Goal: Transaction & Acquisition: Book appointment/travel/reservation

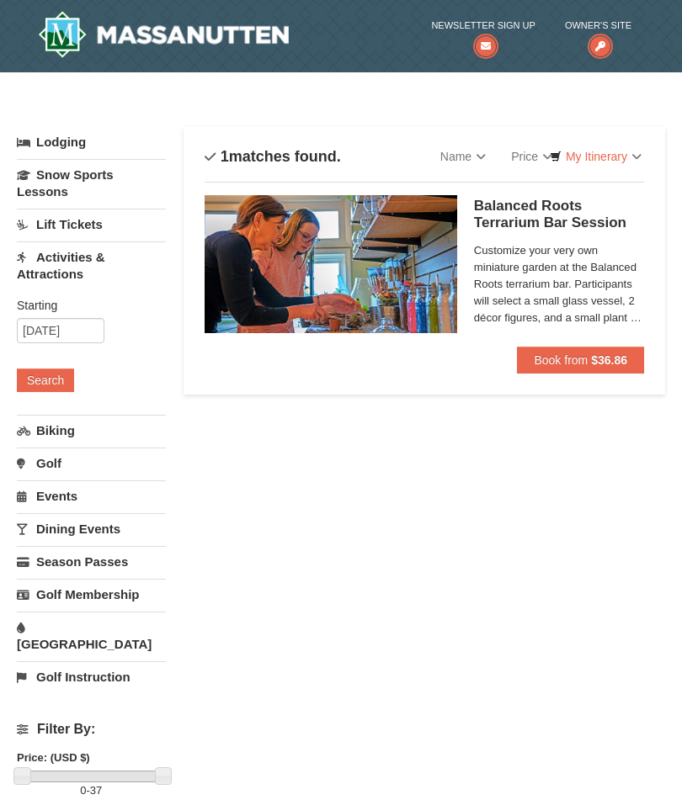
click at [55, 261] on link "Activities & Attractions" at bounding box center [91, 265] width 149 height 48
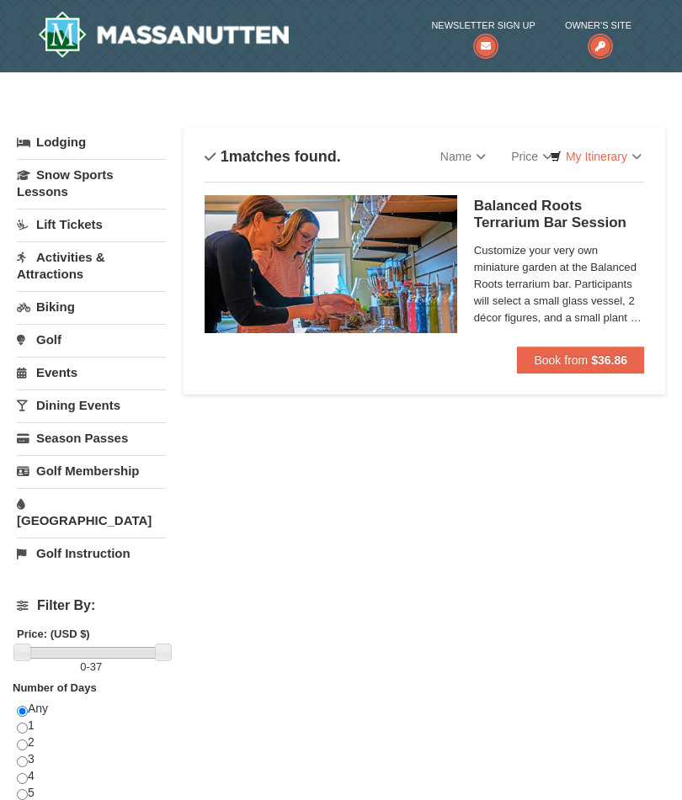
click at [56, 224] on link "Lift Tickets" at bounding box center [91, 224] width 149 height 31
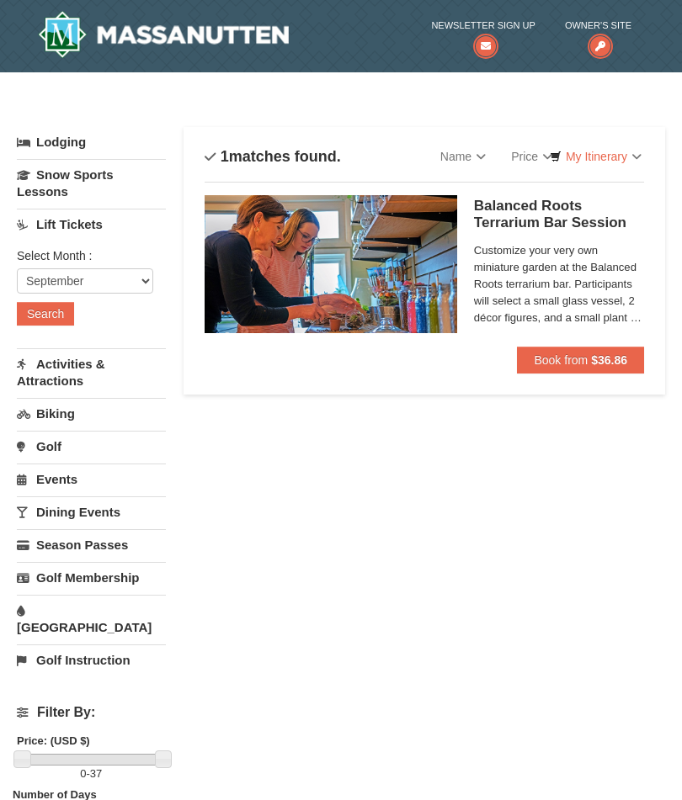
click at [41, 320] on button "Search" at bounding box center [45, 314] width 57 height 24
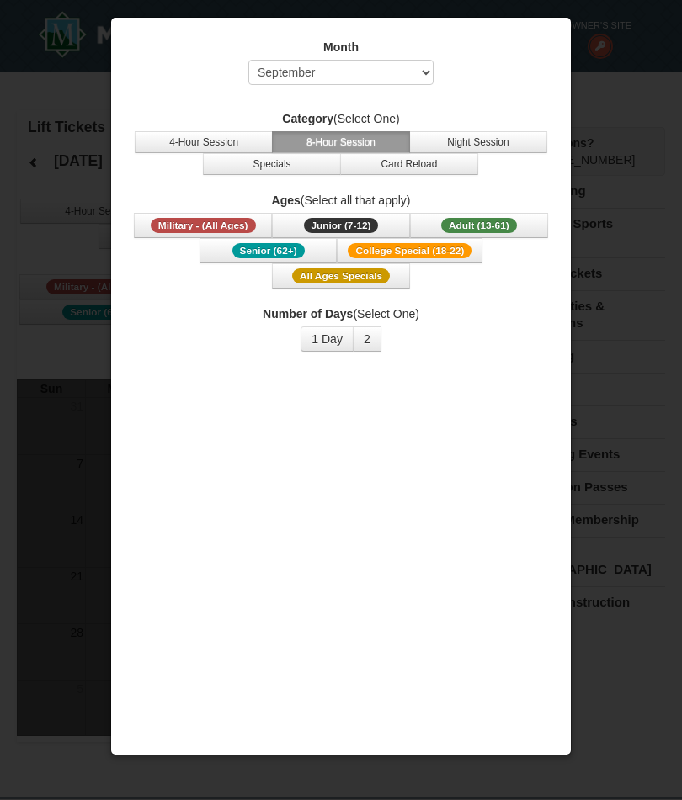
select select "9"
click at [619, 349] on div at bounding box center [341, 400] width 682 height 800
click at [34, 180] on div at bounding box center [341, 400] width 682 height 800
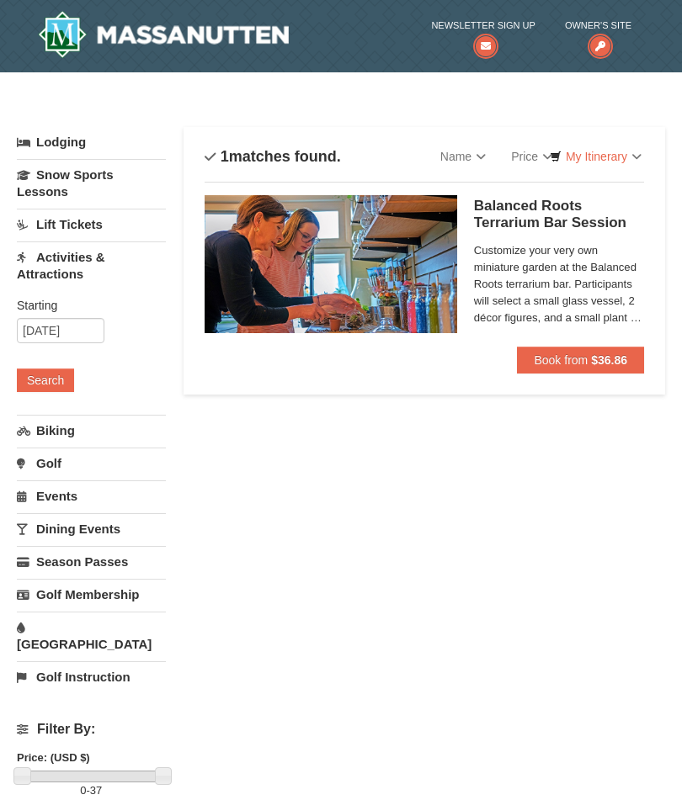
click at [41, 378] on button "Search" at bounding box center [45, 381] width 57 height 24
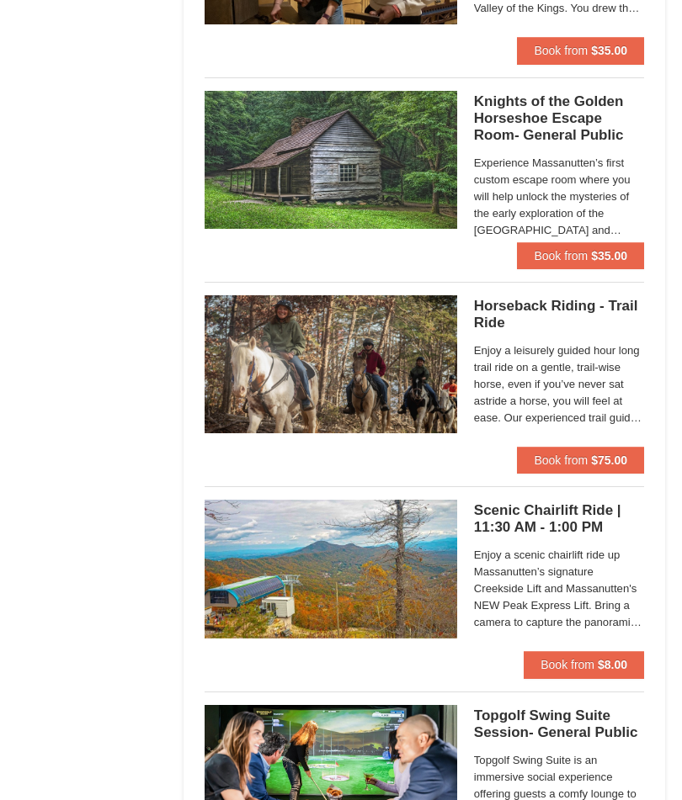
scroll to position [1949, 0]
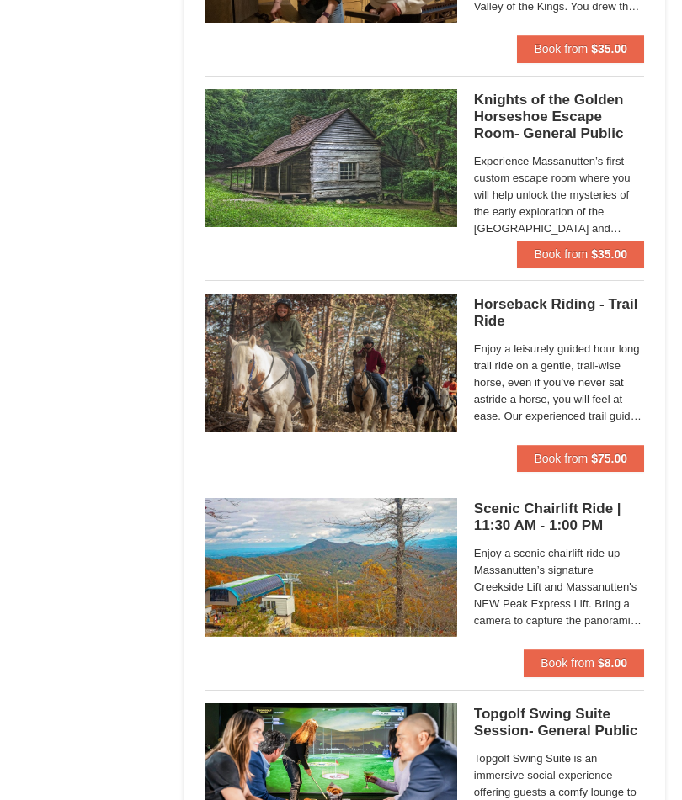
click at [549, 553] on span "Enjoy a scenic chairlift ride up Massanutten’s signature Creekside Lift and Mas…" at bounding box center [559, 588] width 170 height 84
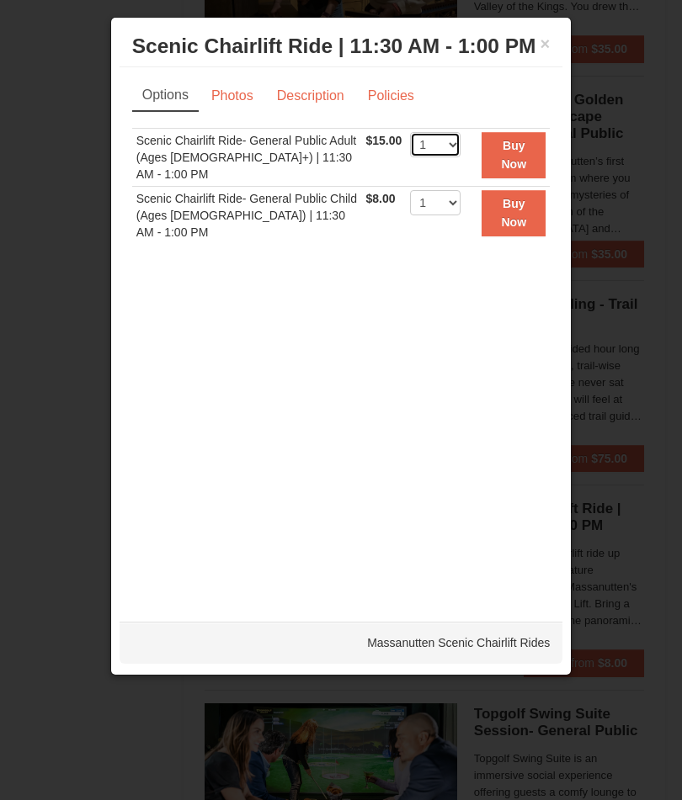
click at [448, 157] on select "1 2 3 4 5 6 7 8 9 10 11 12 13 14 15 16 17 18 19 20 21 22" at bounding box center [435, 144] width 50 height 25
select select "4"
click at [502, 171] on strong "Buy Now" at bounding box center [513, 155] width 25 height 32
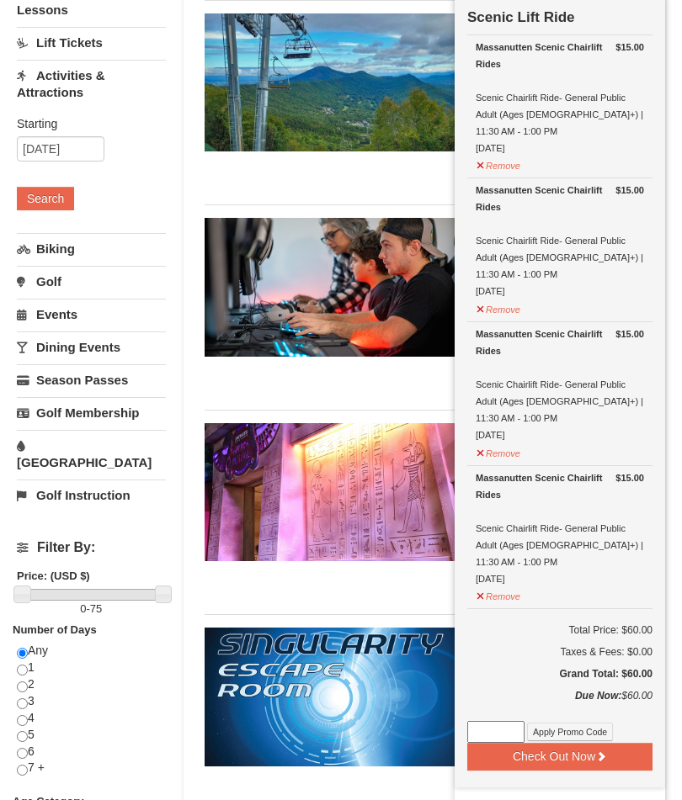
scroll to position [182, 0]
click at [549, 743] on button "Check Out Now" at bounding box center [559, 756] width 185 height 27
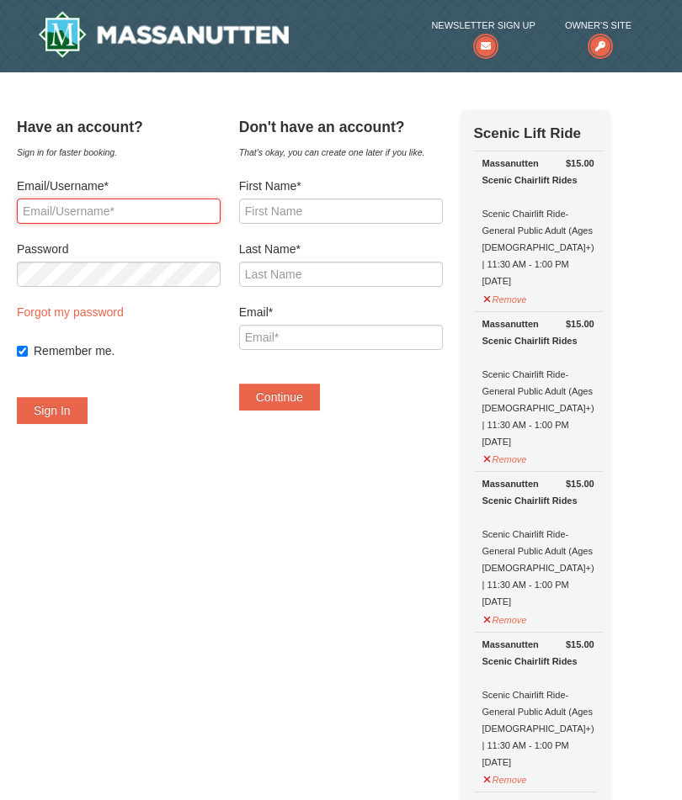
click at [66, 202] on input "Email/Username*" at bounding box center [119, 211] width 204 height 25
type input "[EMAIL_ADDRESS][DOMAIN_NAME]"
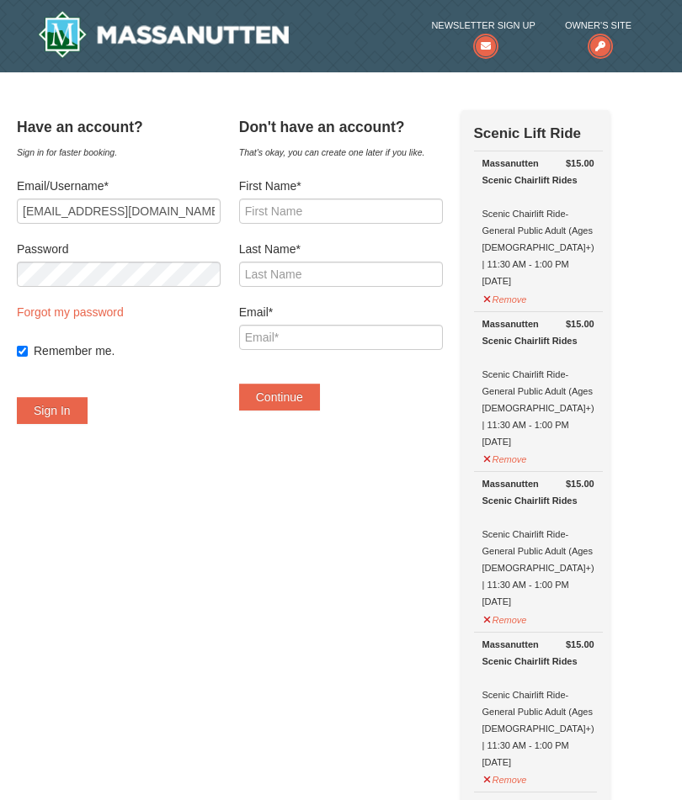
click at [61, 413] on button "Sign In" at bounding box center [52, 410] width 71 height 27
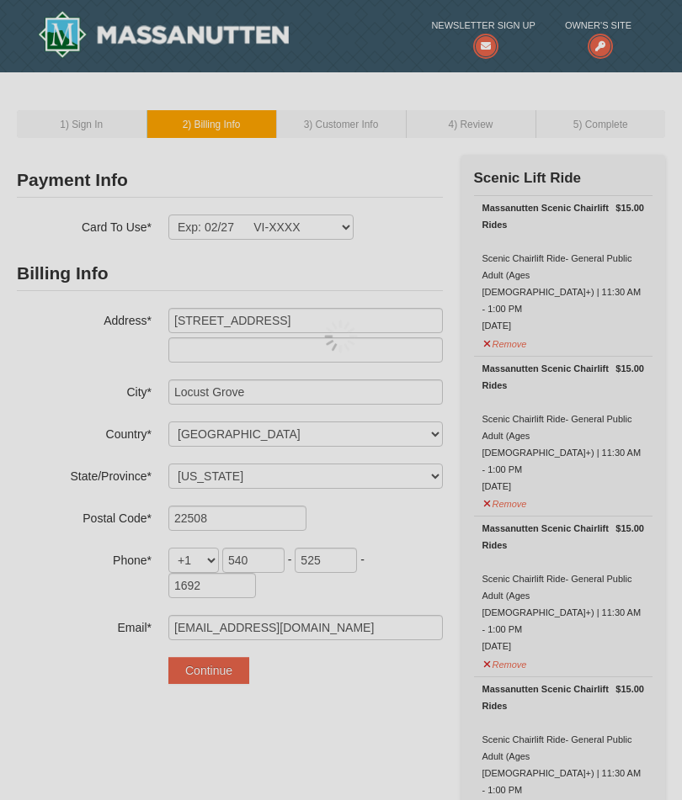
select select "VA"
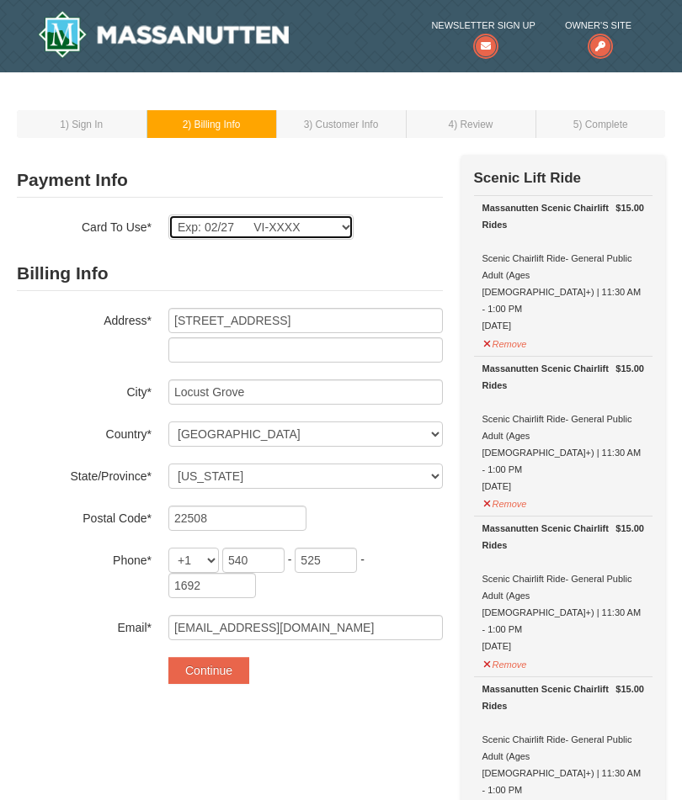
click at [333, 226] on select "Exp: 02/27 VI-XXXX Exp: 02/27 VI-XXXX New Card" at bounding box center [260, 227] width 185 height 25
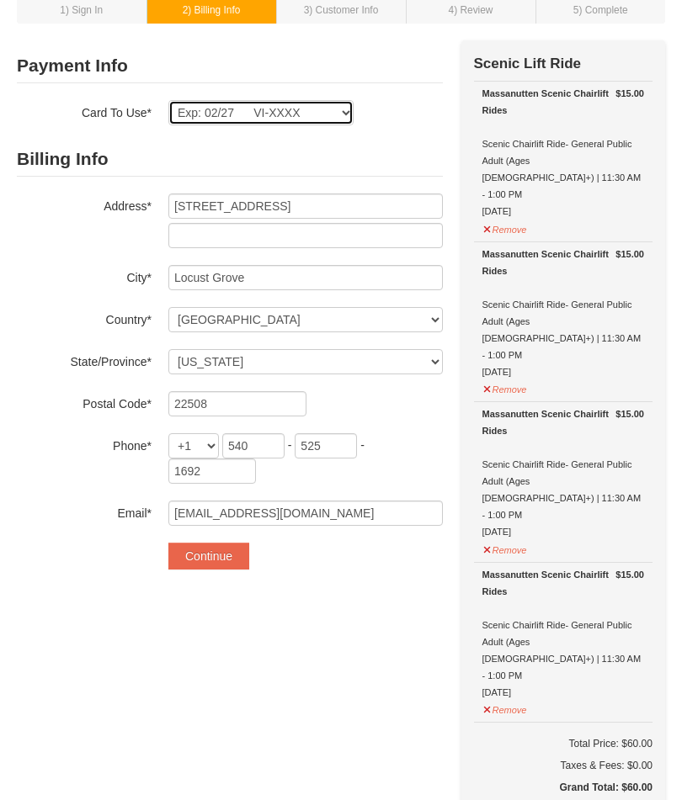
scroll to position [114, 0]
click at [199, 557] on button "Continue" at bounding box center [208, 556] width 81 height 27
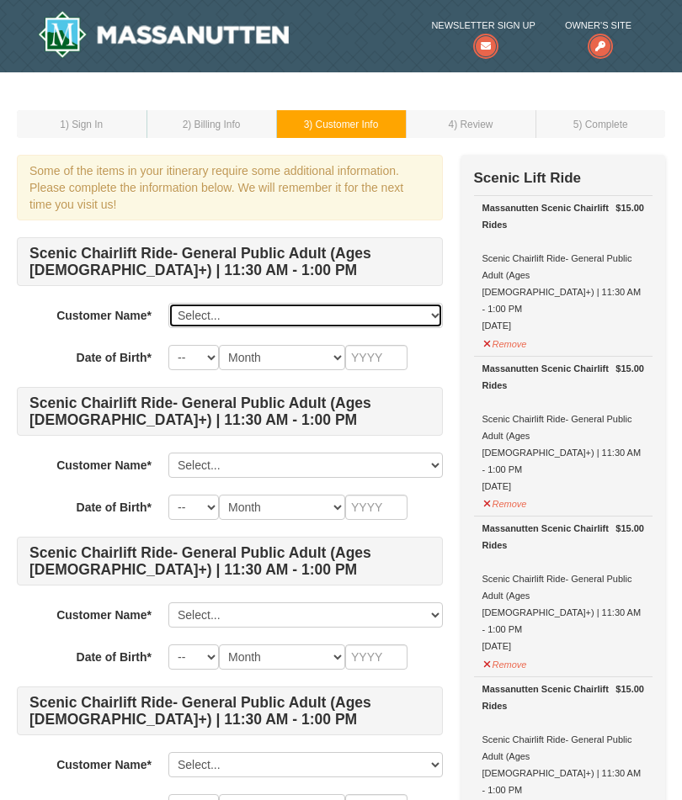
click at [196, 313] on select "Select... [PERSON_NAME] [PERSON_NAME] [PERSON_NAME] K [PERSON_NAME] K [PERSON_N…" at bounding box center [305, 315] width 274 height 25
select select "13450200"
select select "12"
select select "05"
type input "1945"
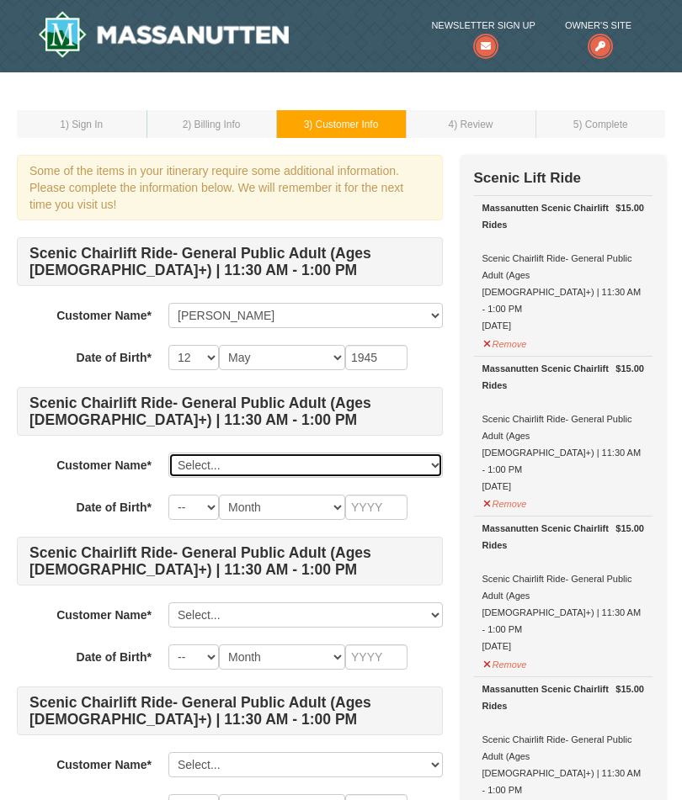
click at [183, 465] on select "Select... [PERSON_NAME] [PERSON_NAME] [PERSON_NAME] K [PERSON_NAME] K [PERSON_N…" at bounding box center [305, 465] width 274 height 25
select select "28223990"
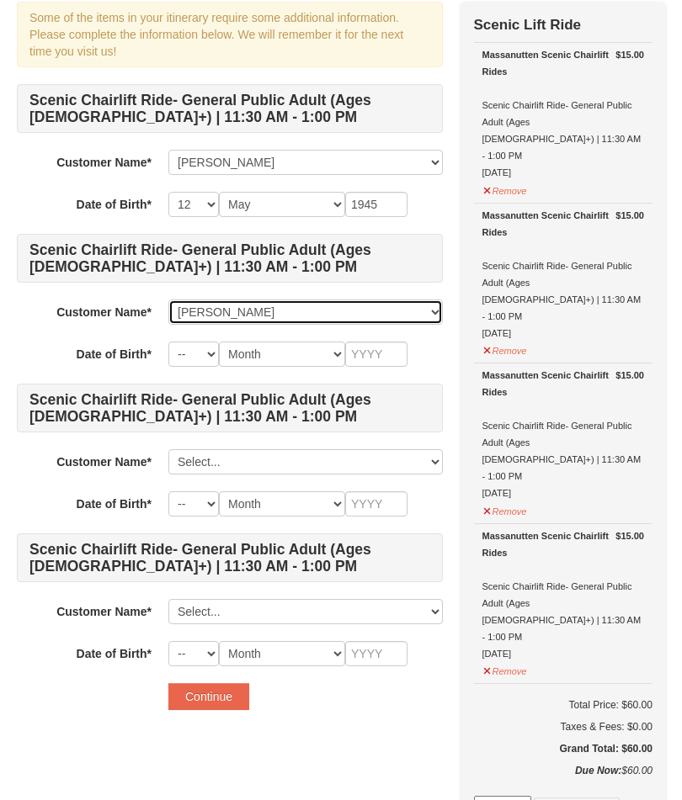
scroll to position [153, 0]
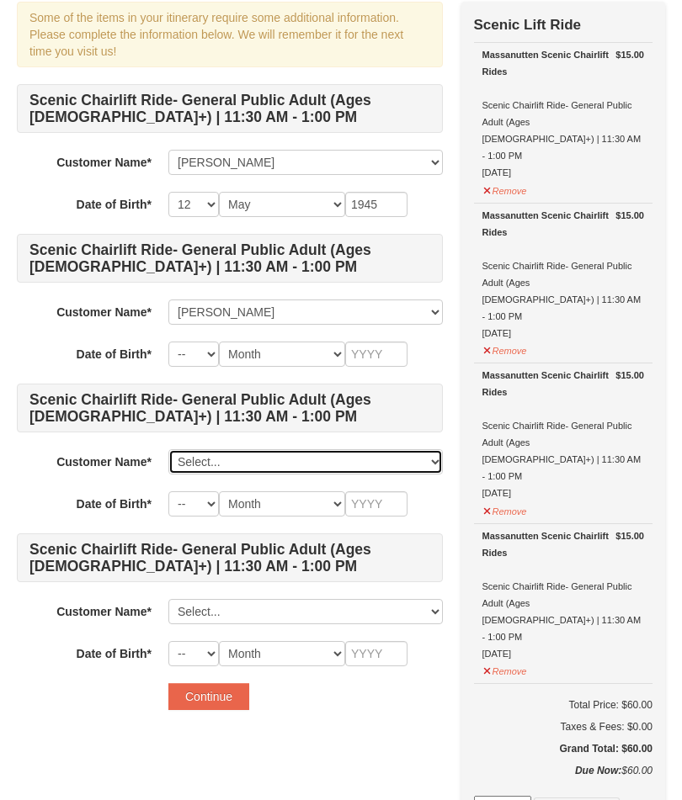
click at [190, 462] on select "Select... [PERSON_NAME] [PERSON_NAME] [PERSON_NAME] K [PERSON_NAME] K [PERSON_N…" at bounding box center [305, 461] width 274 height 25
select select "28224008"
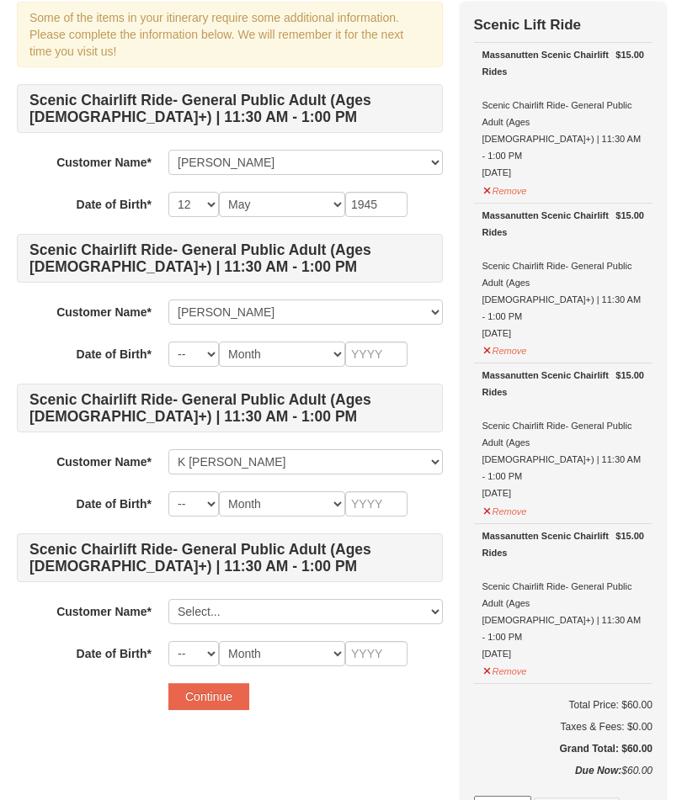
click at [188, 506] on select "-- 01 02 03 04 05 06 07 08 09 10 11 12 13 14 15 16 17 18 19 20 21 22 23 24 25 2…" at bounding box center [193, 503] width 50 height 25
click at [192, 507] on select "-- 01 02 03 04 05 06 07 08 09 10 11 12 13 14 15 16 17 18 19 20 21 22 23 24 25 2…" at bounding box center [193, 503] width 50 height 25
select select "24"
click at [271, 507] on select "Month January February March April May June July August September October Novem…" at bounding box center [282, 503] width 126 height 25
select select "01"
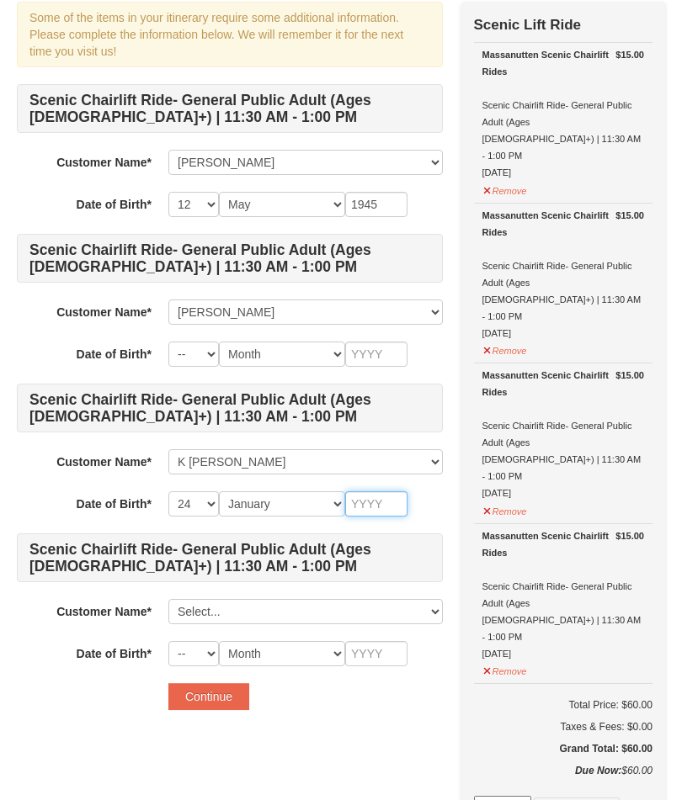
click at [370, 503] on input "text" at bounding box center [376, 503] width 62 height 25
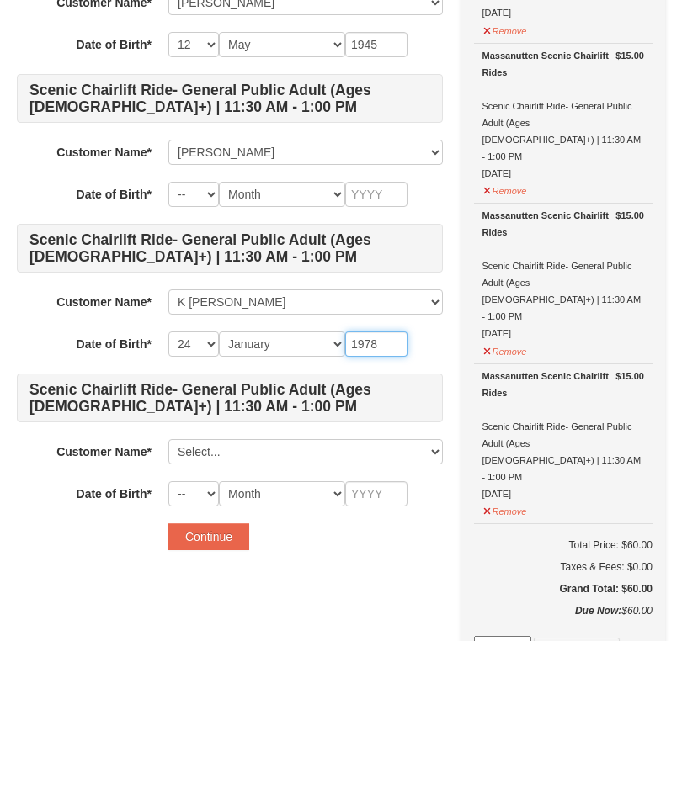
type input "1978"
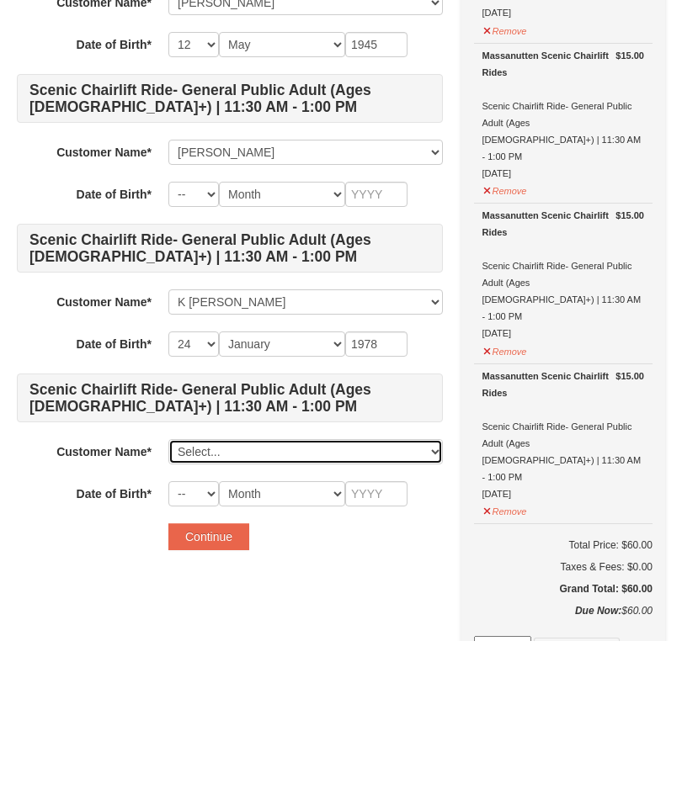
click at [187, 599] on select "Select... Joyce Hajnosz William Hajnosz Sonya Bishop K Jim Shifflett K Shifflet…" at bounding box center [305, 611] width 274 height 25
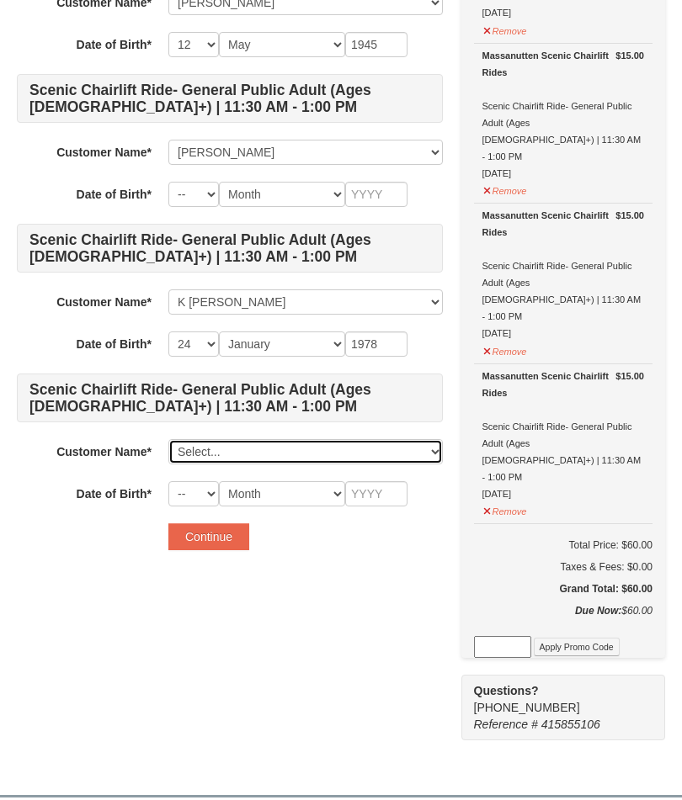
select select "28223998"
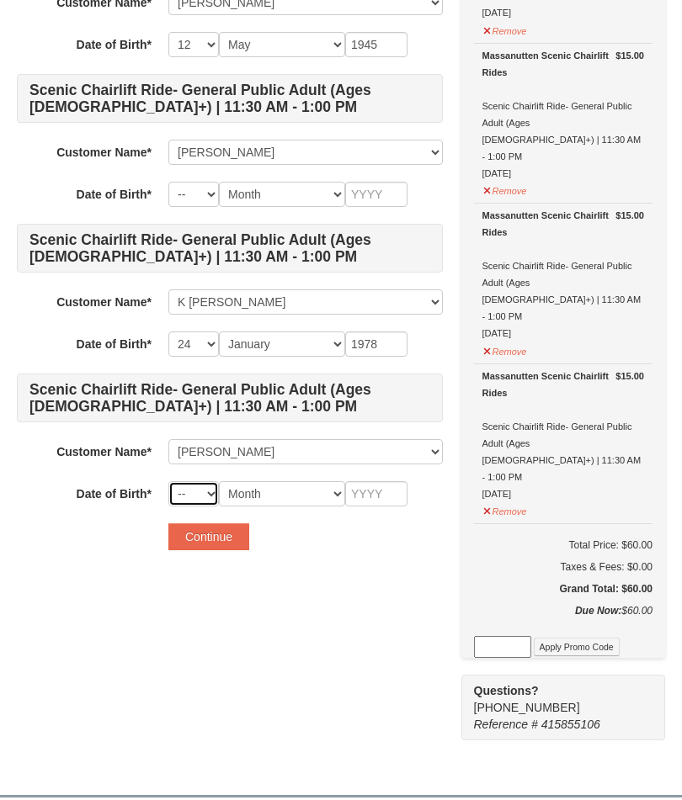
click at [186, 498] on select "-- 01 02 03 04 05 06 07 08 09 10 11 12 13 14 15 16 17 18 19 20 21 22 23 24 25 2…" at bounding box center [193, 493] width 50 height 25
select select "14"
click at [286, 496] on select "Month January February March April May June July August September October Novem…" at bounding box center [282, 493] width 126 height 25
select select "05"
click at [366, 494] on input "text" at bounding box center [376, 493] width 62 height 25
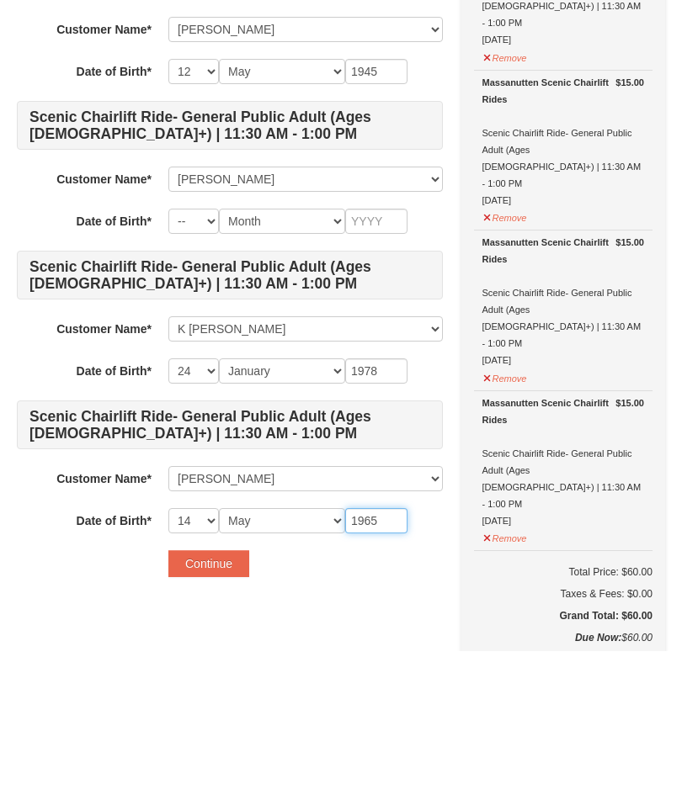
scroll to position [134, 0]
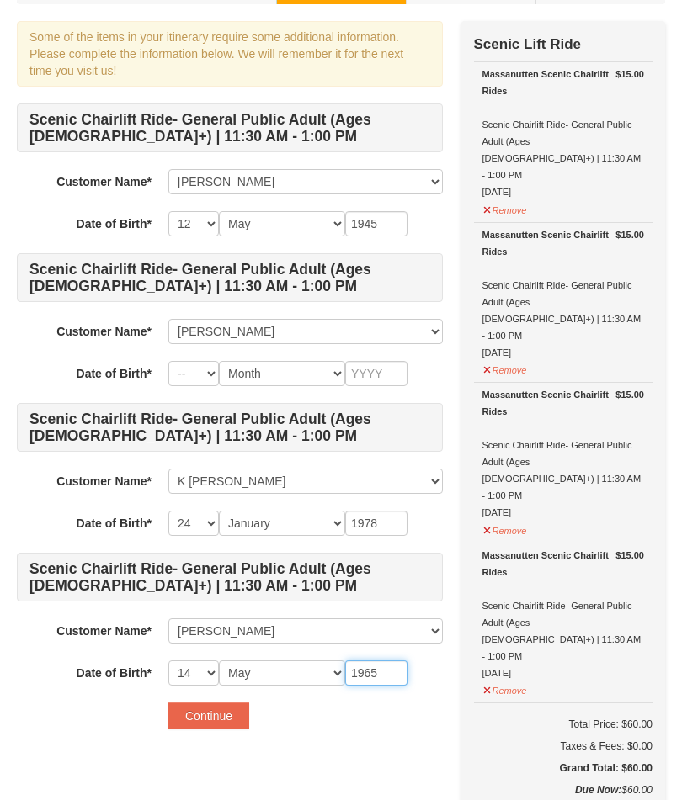
type input "1965"
click at [194, 374] on select "-- 01 02 03 04 05 06 07 08 09 10 11 12 13 14 15 16 17 18 19 20 21 22 23 24 25 2…" at bounding box center [193, 373] width 50 height 25
select select "11"
click at [303, 374] on select "Month January February March April May June July August September October Novem…" at bounding box center [282, 373] width 126 height 25
select select "12"
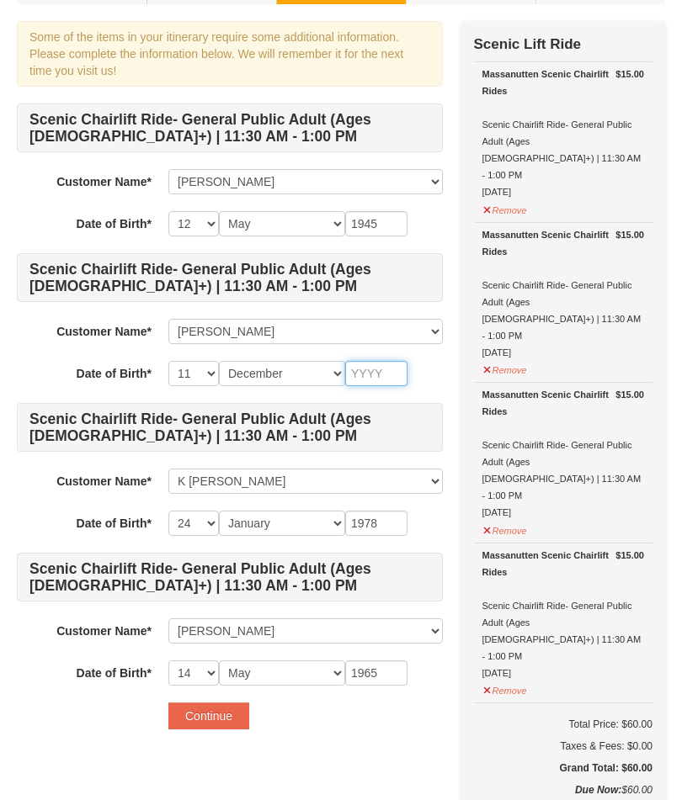
click at [371, 370] on input "text" at bounding box center [376, 373] width 62 height 25
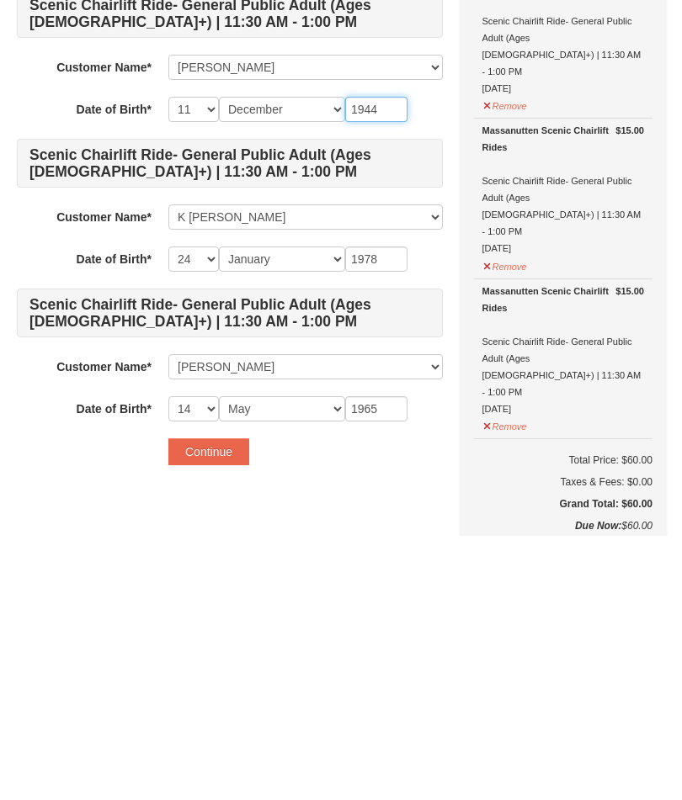
type input "1944"
click at [208, 703] on button "Continue" at bounding box center [208, 716] width 81 height 27
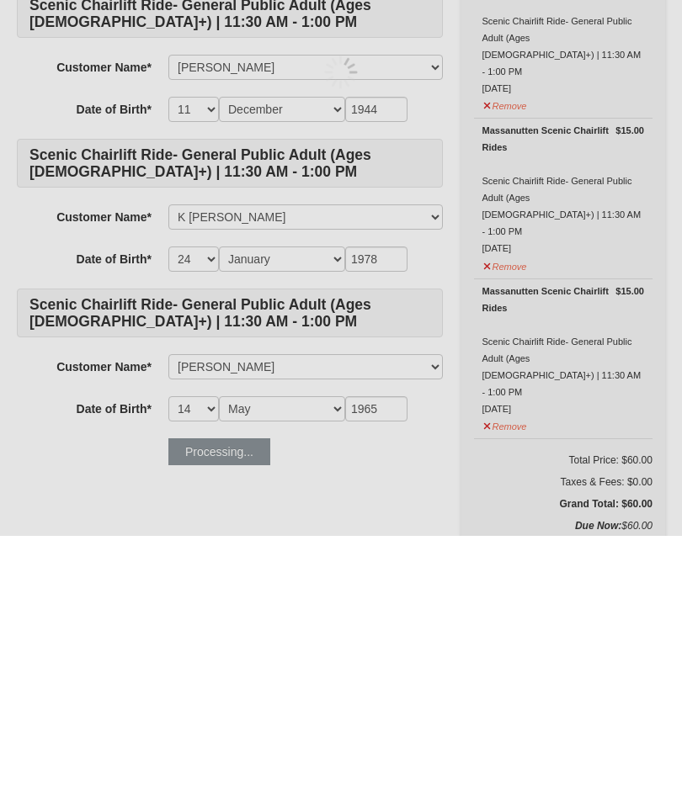
scroll to position [398, 0]
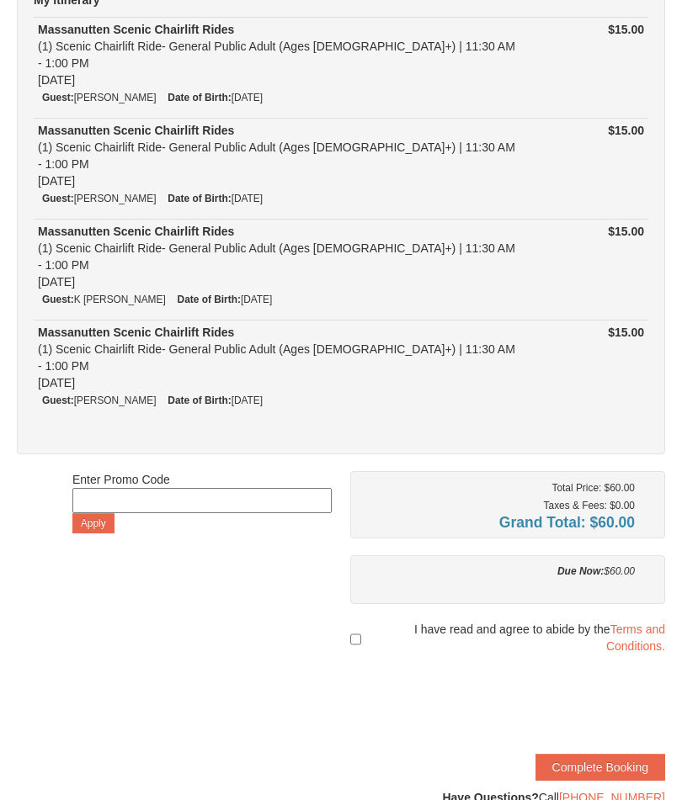
scroll to position [192, 0]
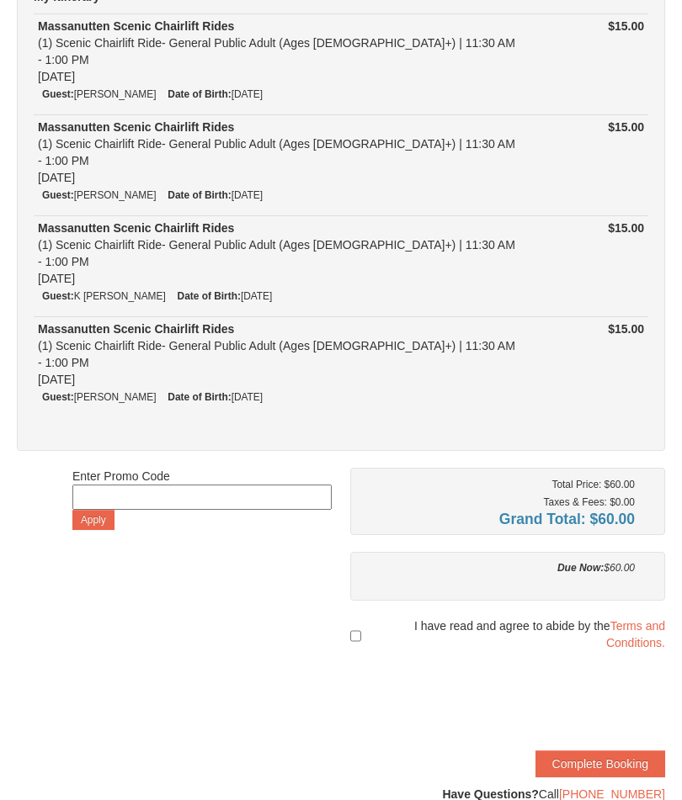
click at [351, 621] on input "checkbox" at bounding box center [355, 636] width 11 height 30
checkbox input "true"
click at [575, 751] on button "Complete Booking" at bounding box center [600, 764] width 130 height 27
